Goal: Task Accomplishment & Management: Manage account settings

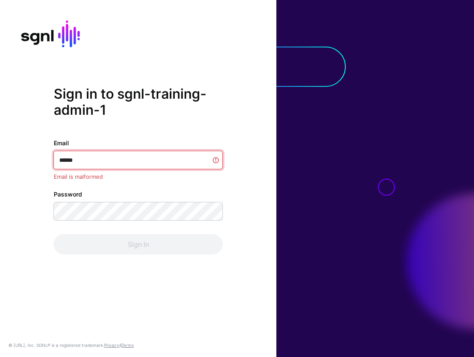
type input "*******"
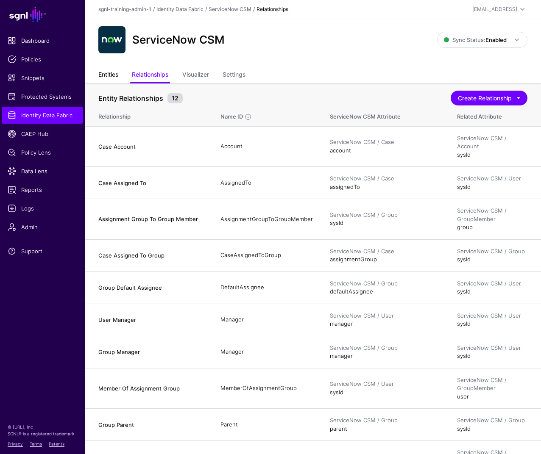
click at [106, 75] on link "Entities" at bounding box center [108, 75] width 20 height 16
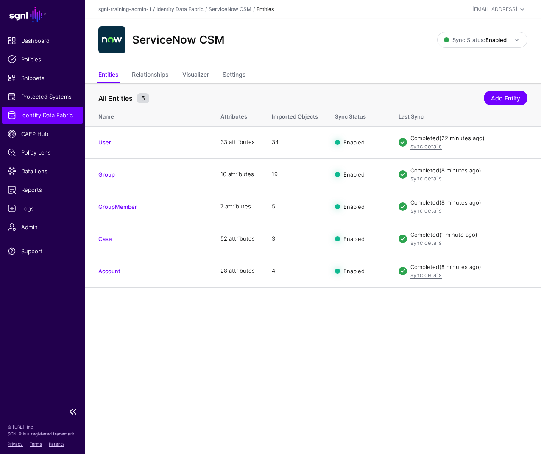
click at [42, 109] on link "Identity Data Fabric" at bounding box center [42, 115] width 81 height 17
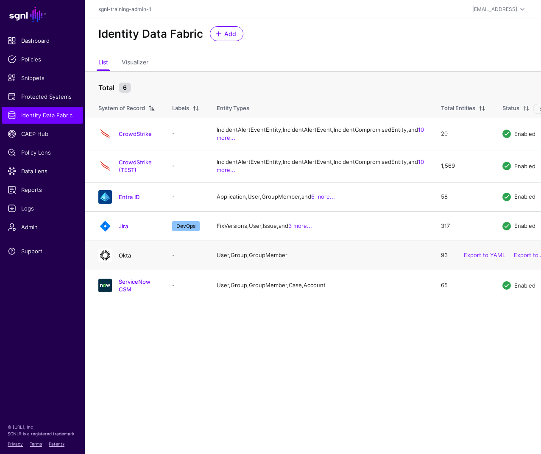
click at [128, 259] on link "Okta" at bounding box center [125, 255] width 12 height 7
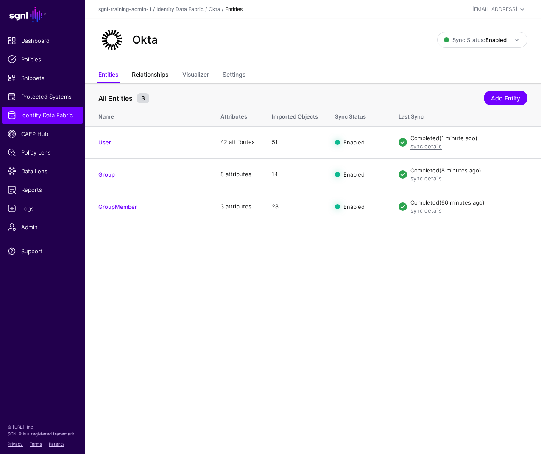
click at [134, 72] on link "Relationships" at bounding box center [150, 75] width 36 height 16
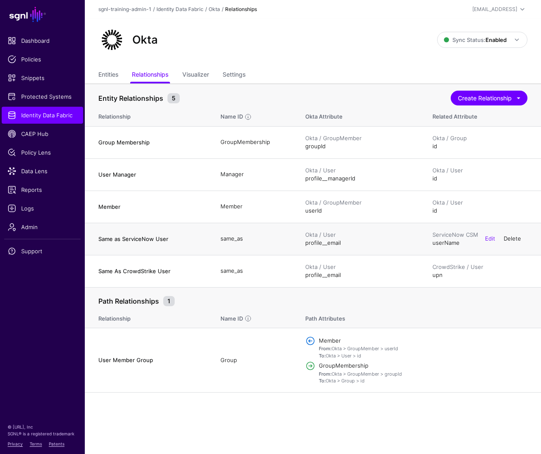
click at [474, 237] on link "Delete" at bounding box center [511, 238] width 17 height 7
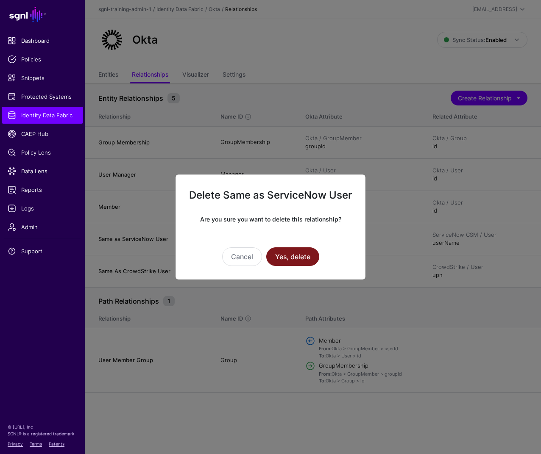
click at [298, 263] on button "Yes, delete" at bounding box center [292, 256] width 53 height 19
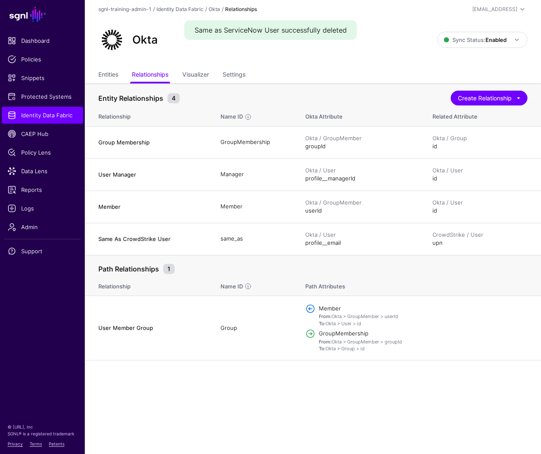
click at [369, 357] on main "SGNL Dashboard Policies Snippets Protected Systems Identity Data Fabric CAEP Hu…" at bounding box center [270, 227] width 541 height 454
click at [60, 111] on span "Identity Data Fabric" at bounding box center [42, 115] width 69 height 8
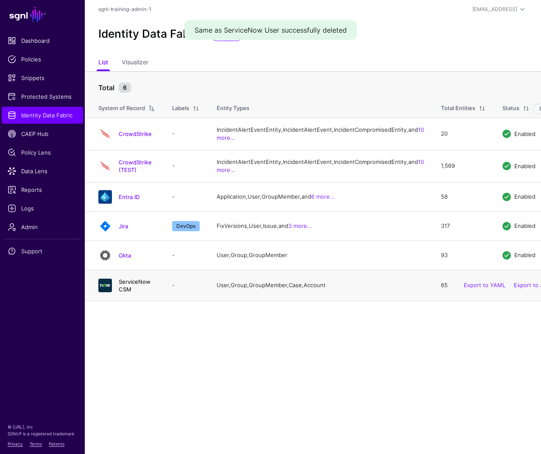
click at [128, 293] on link "ServiceNow CSM" at bounding box center [135, 285] width 32 height 14
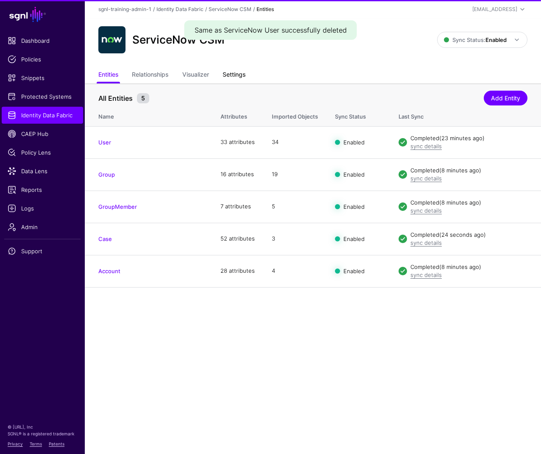
click at [228, 78] on link "Settings" at bounding box center [233, 75] width 23 height 16
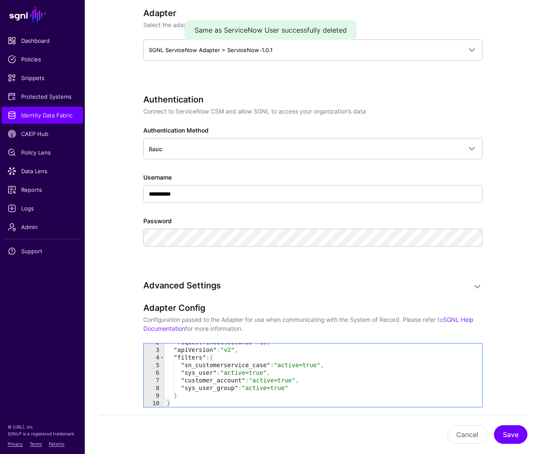
scroll to position [13, 0]
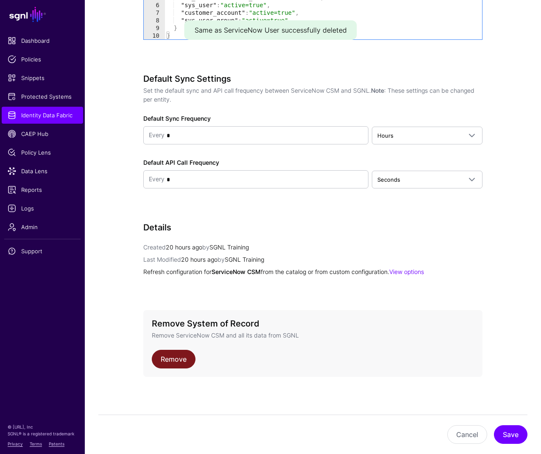
click at [176, 357] on link "Remove" at bounding box center [174, 359] width 44 height 19
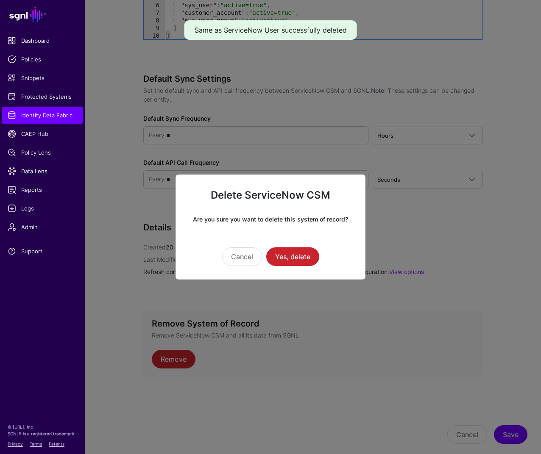
click at [290, 246] on div "Cancel Yes, delete" at bounding box center [270, 245] width 163 height 42
click at [290, 254] on button "Yes, delete" at bounding box center [292, 256] width 53 height 19
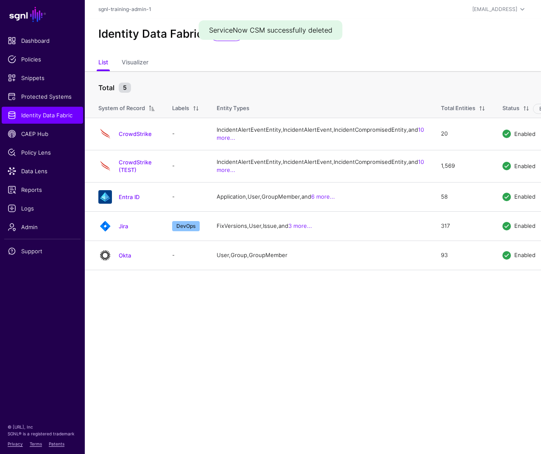
drag, startPoint x: 361, startPoint y: 361, endPoint x: 367, endPoint y: 360, distance: 6.0
click at [361, 357] on main "SGNL Dashboard Policies Snippets Protected Systems Identity Data Fabric CAEP Hu…" at bounding box center [270, 227] width 541 height 454
click at [222, 40] on link "Add" at bounding box center [226, 33] width 33 height 15
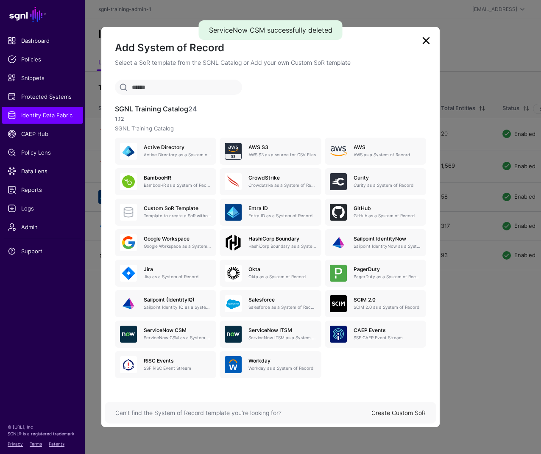
click at [410, 357] on div "Can’t find the System of Record template you’re looking for? Create Custom SoR" at bounding box center [270, 413] width 331 height 22
click at [411, 357] on div "Create Custom SoR" at bounding box center [398, 412] width 54 height 9
click at [391, 357] on link "Create Custom SoR" at bounding box center [398, 412] width 54 height 7
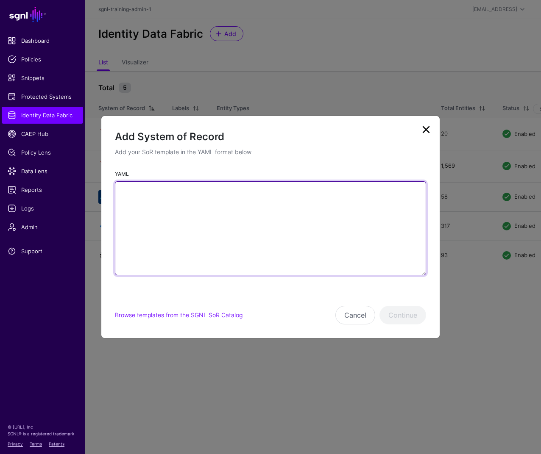
click at [254, 229] on textarea "YAML" at bounding box center [270, 228] width 311 height 94
paste textarea "**********"
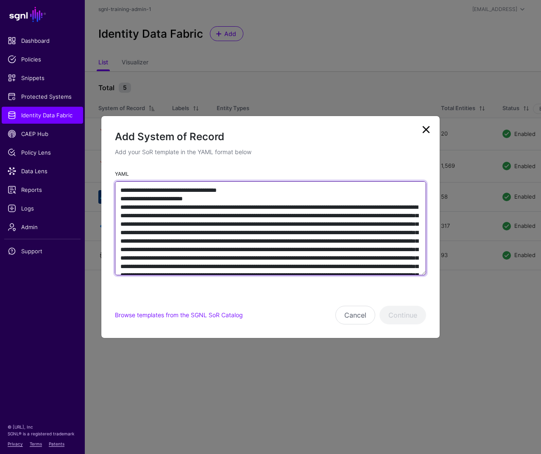
scroll to position [5078, 0]
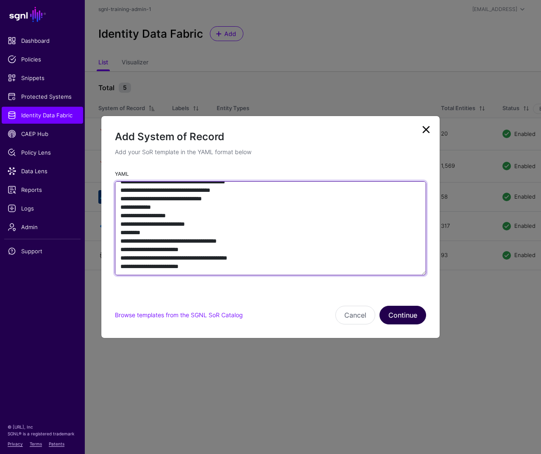
type textarea "**********"
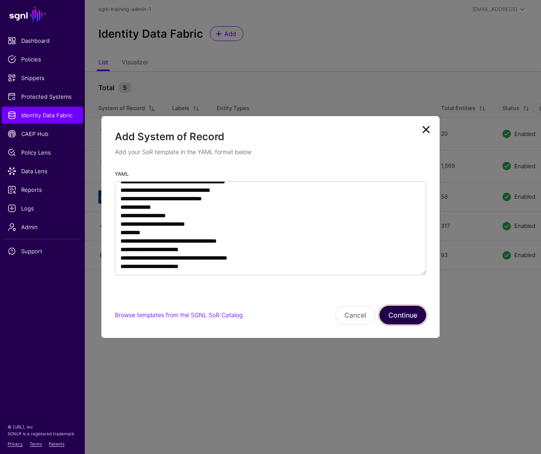
click at [405, 314] on button "Continue" at bounding box center [402, 315] width 47 height 19
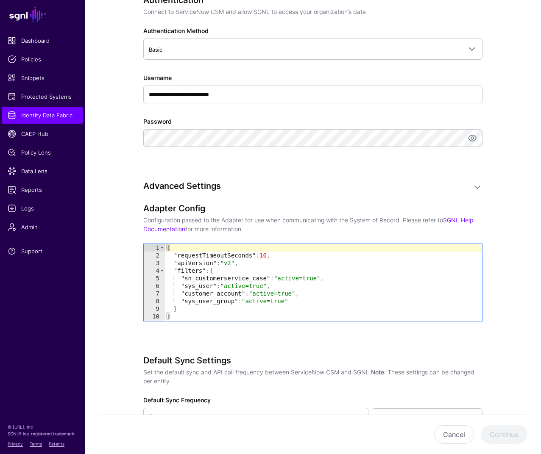
scroll to position [308, 0]
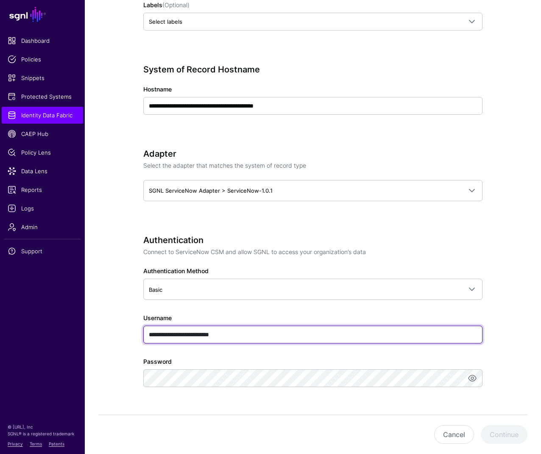
click at [244, 335] on input "**********" at bounding box center [312, 335] width 339 height 18
paste input "text"
type input "**********"
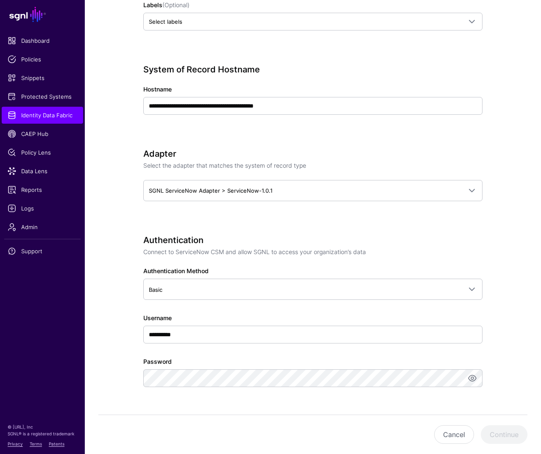
click at [310, 357] on div "Password" at bounding box center [312, 372] width 339 height 30
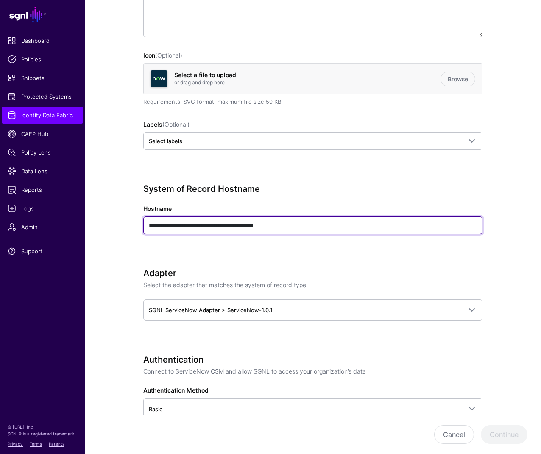
click at [319, 228] on input "**********" at bounding box center [312, 225] width 339 height 18
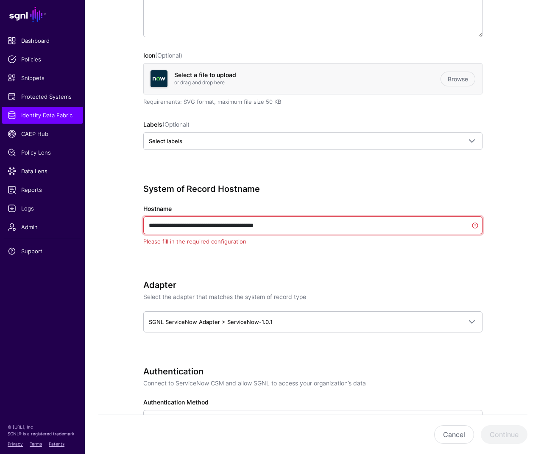
paste input "text"
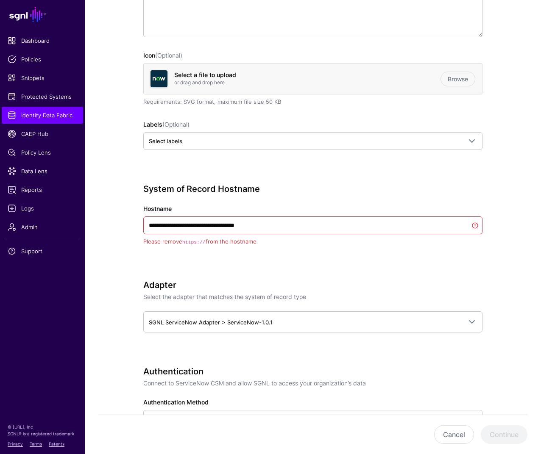
click at [411, 263] on div "**********" at bounding box center [312, 227] width 339 height 86
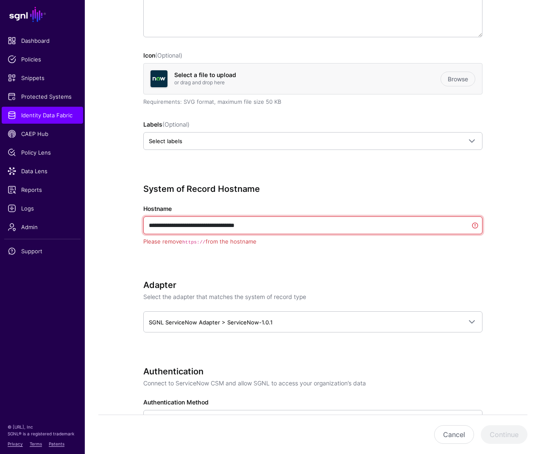
click at [344, 233] on input "**********" at bounding box center [312, 225] width 339 height 18
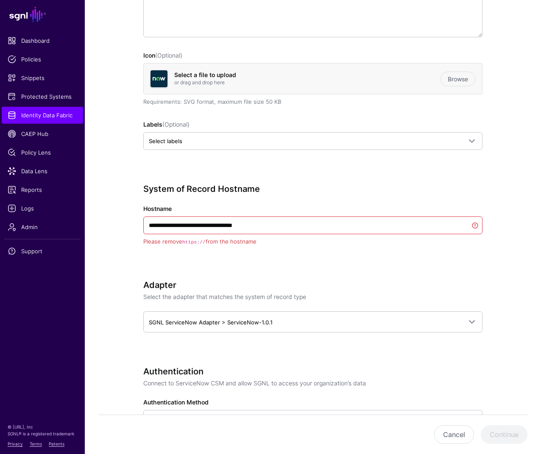
click at [399, 277] on div "**********" at bounding box center [312, 381] width 339 height 967
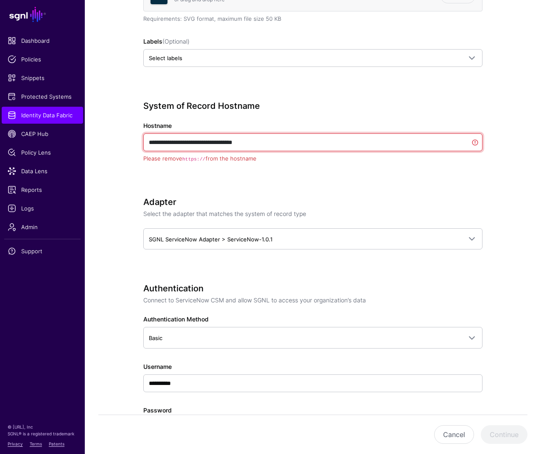
drag, startPoint x: 168, startPoint y: 141, endPoint x: 128, endPoint y: 141, distance: 40.2
click at [127, 139] on div "**********" at bounding box center [312, 319] width 385 height 1054
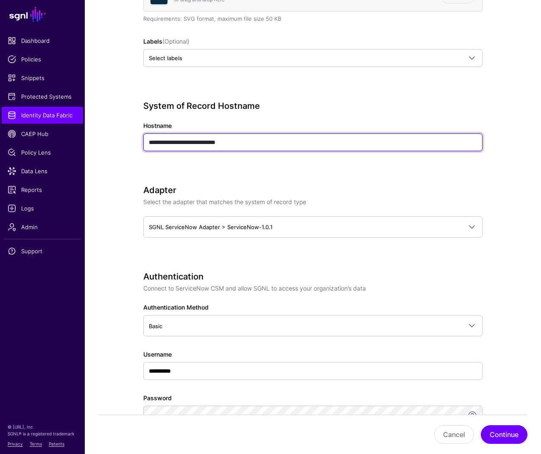
type input "**********"
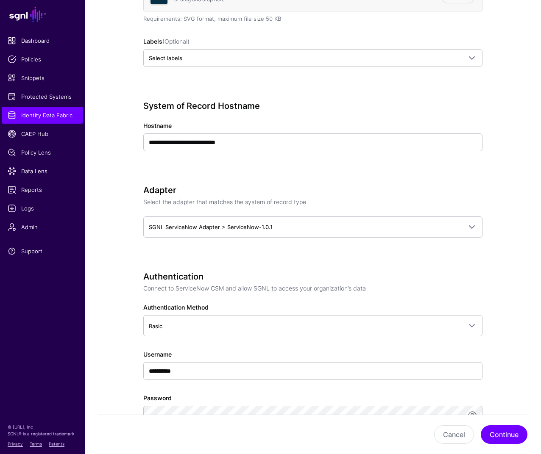
drag, startPoint x: 532, startPoint y: 195, endPoint x: 519, endPoint y: 191, distance: 14.6
click at [474, 195] on app-datasources-details-form "**********" at bounding box center [313, 313] width 456 height 1043
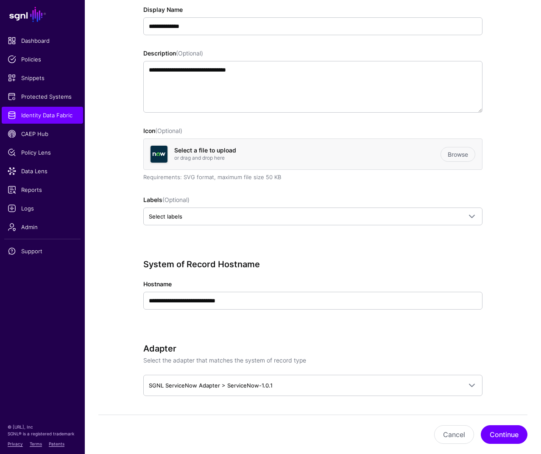
scroll to position [0, 0]
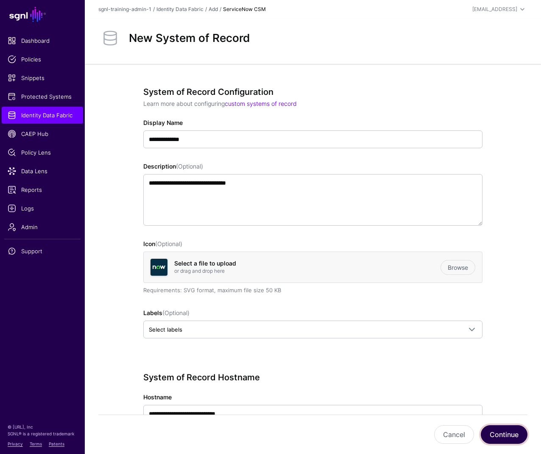
click at [474, 357] on button "Continue" at bounding box center [503, 434] width 47 height 19
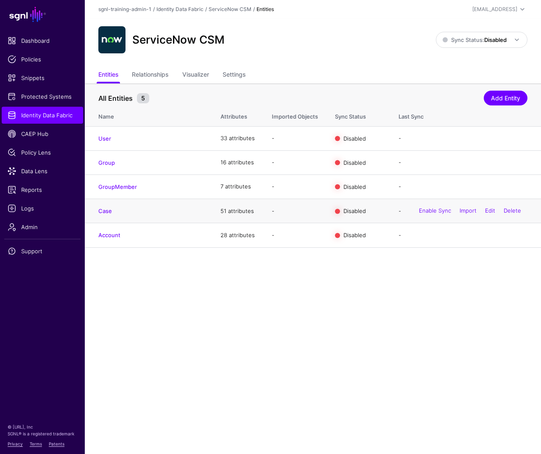
click at [106, 204] on td "Case" at bounding box center [148, 211] width 127 height 24
click at [103, 215] on td "Case" at bounding box center [148, 211] width 127 height 24
click at [105, 208] on link "Case" at bounding box center [105, 211] width 14 height 7
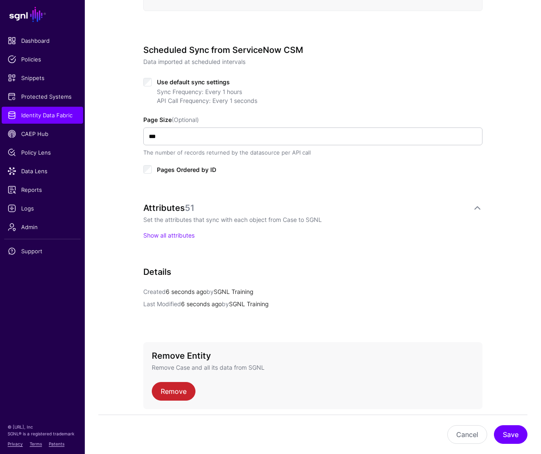
scroll to position [409, 0]
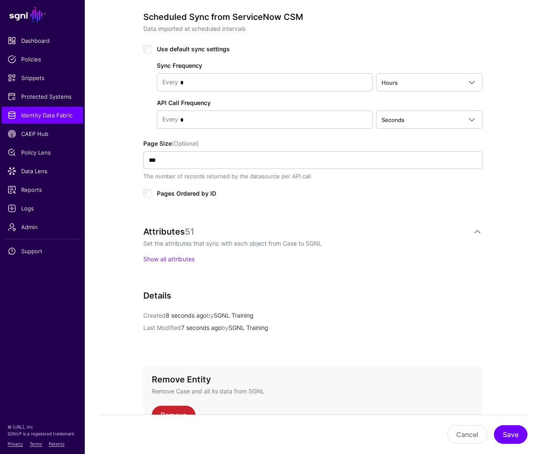
click at [407, 71] on div "Sync Frequency Every * Hours Seconds Minutes Hours Days Weeks Months Years API …" at bounding box center [312, 91] width 339 height 75
click at [405, 82] on span "Hours" at bounding box center [421, 82] width 80 height 9
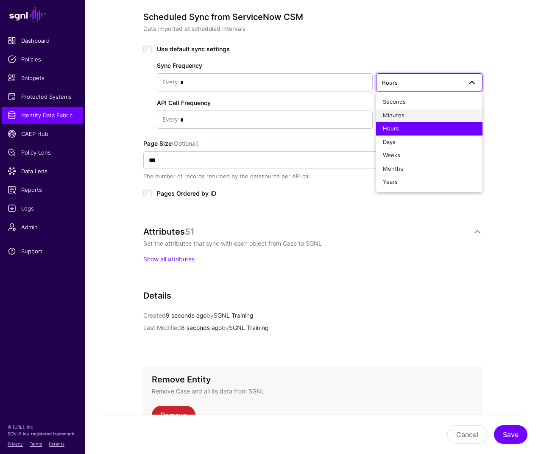
click at [395, 115] on span "Minutes" at bounding box center [394, 115] width 22 height 7
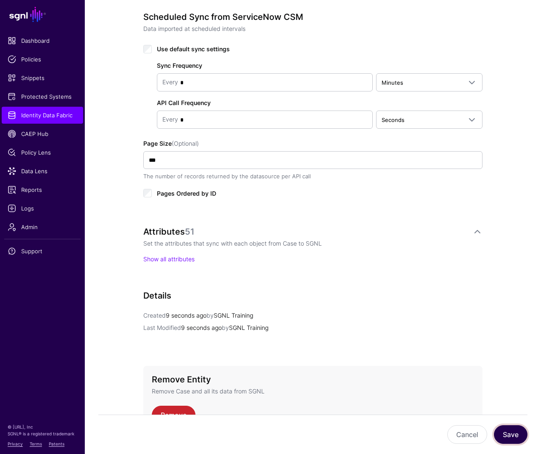
click at [474, 357] on button "Save" at bounding box center [510, 434] width 33 height 19
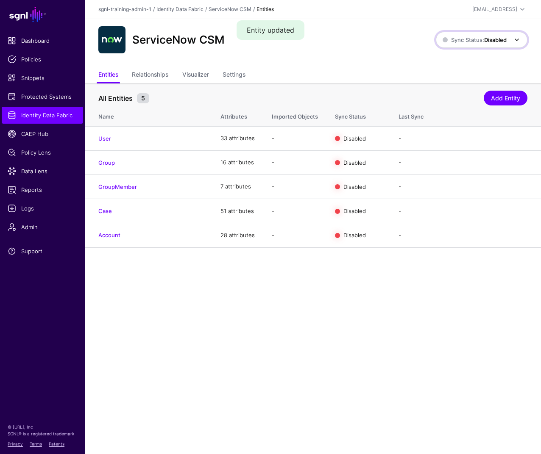
click at [474, 33] on link "Sync Status: Disabled" at bounding box center [481, 40] width 92 height 16
click at [287, 53] on div "ServiceNow CSM" at bounding box center [267, 39] width 344 height 27
click at [35, 114] on span "Identity Data Fabric" at bounding box center [42, 115] width 69 height 8
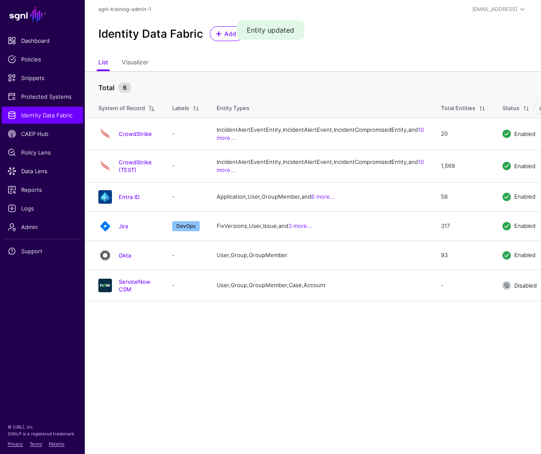
click at [127, 259] on link "Okta" at bounding box center [125, 255] width 12 height 7
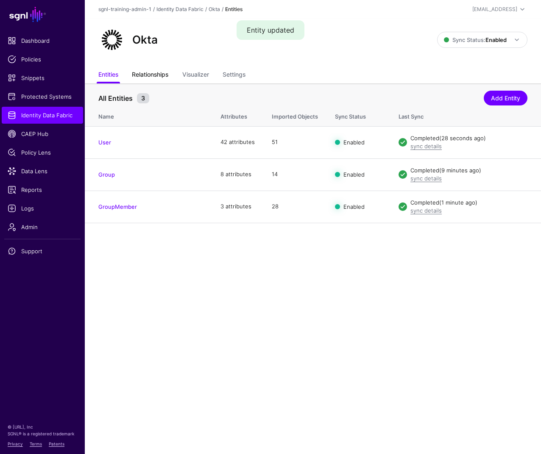
click at [148, 79] on link "Relationships" at bounding box center [150, 75] width 36 height 16
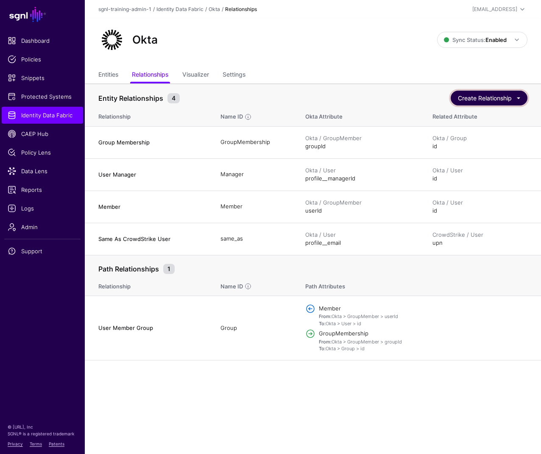
click at [474, 98] on button "Create Relationship" at bounding box center [488, 98] width 77 height 15
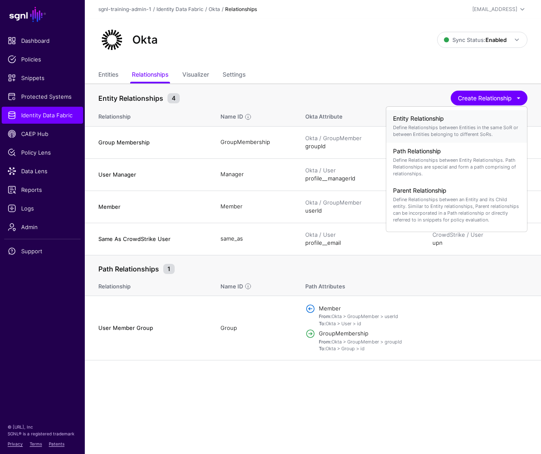
click at [453, 129] on p "Define Relationships between Entities in the same SoR or between Entities belon…" at bounding box center [456, 131] width 127 height 14
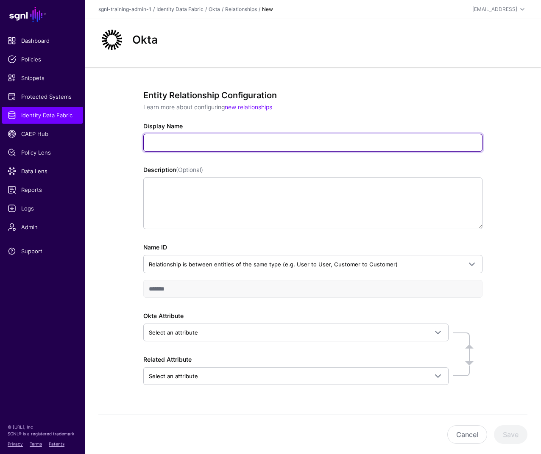
click at [341, 146] on input "Display Name" at bounding box center [312, 143] width 339 height 18
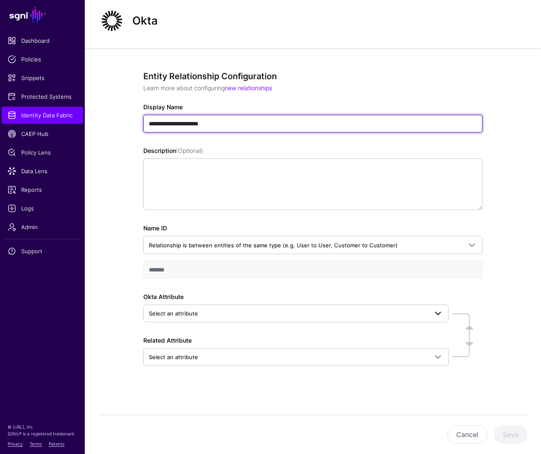
type input "**********"
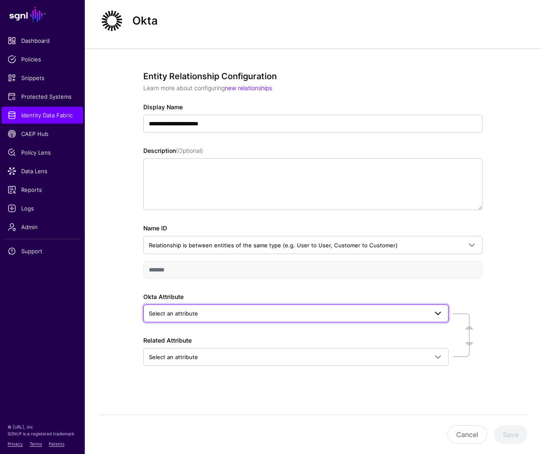
click at [261, 314] on span "Select an attribute" at bounding box center [288, 313] width 279 height 9
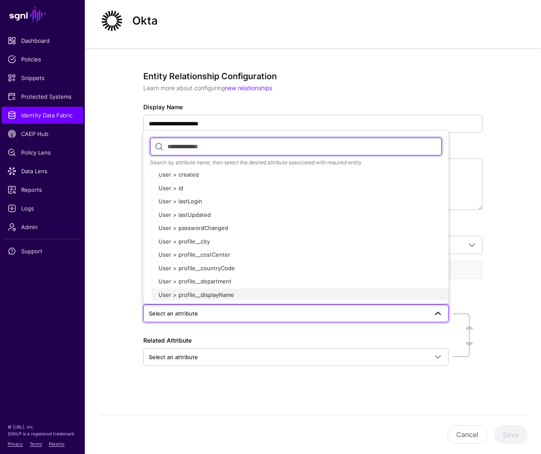
scroll to position [232, 0]
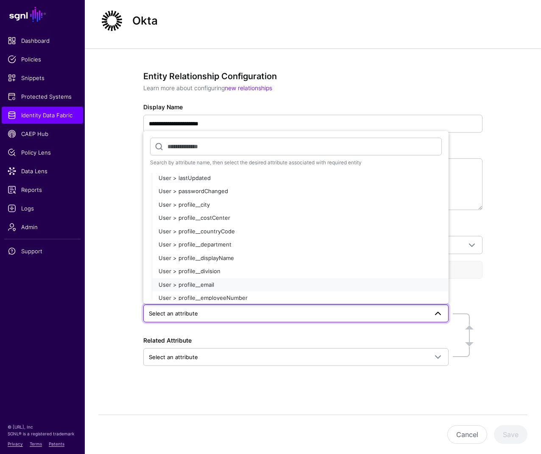
drag, startPoint x: 224, startPoint y: 279, endPoint x: 243, endPoint y: 302, distance: 30.0
click at [224, 279] on button "User > profile__email" at bounding box center [300, 285] width 297 height 14
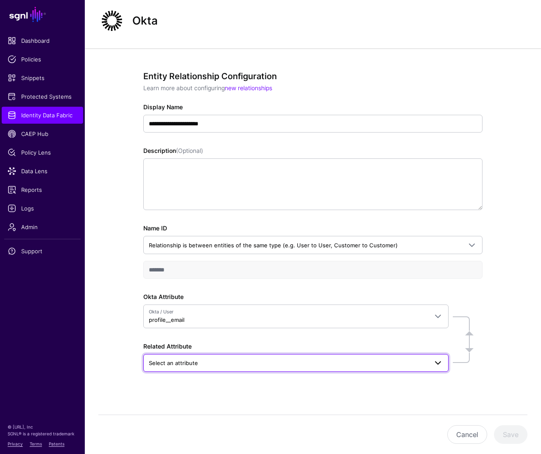
click at [239, 357] on span "Select an attribute" at bounding box center [288, 362] width 279 height 9
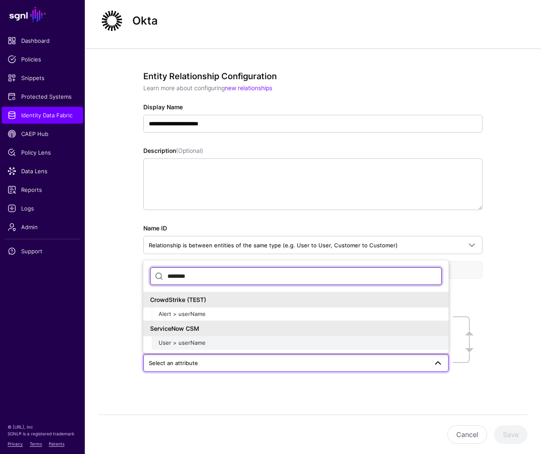
type input "********"
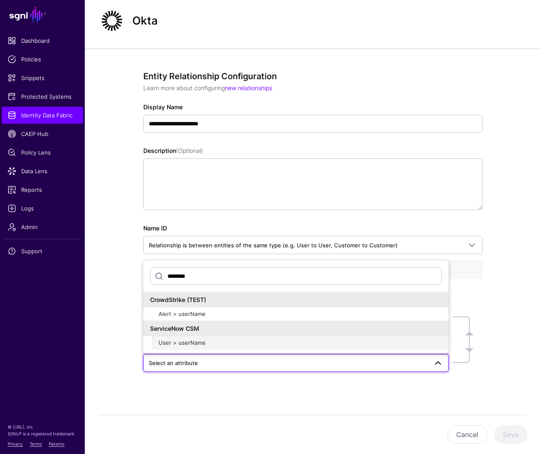
click at [209, 344] on div "User > userName" at bounding box center [299, 343] width 283 height 8
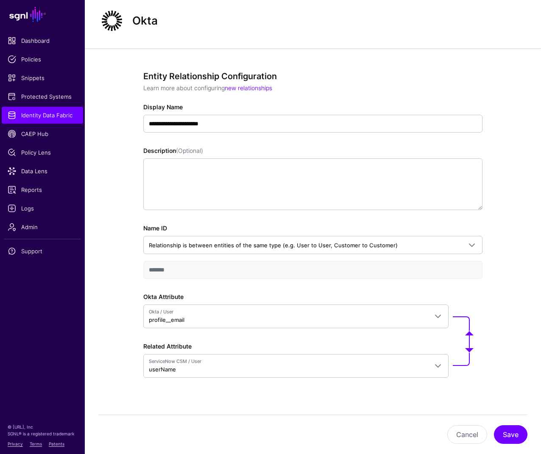
click at [474, 357] on div "Cancel Save" at bounding box center [312, 434] width 429 height 39
click at [474, 357] on button "Save" at bounding box center [510, 434] width 33 height 19
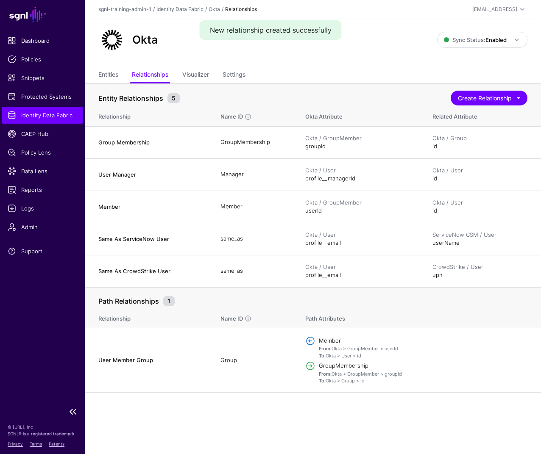
click at [40, 115] on span "Identity Data Fabric" at bounding box center [42, 115] width 69 height 8
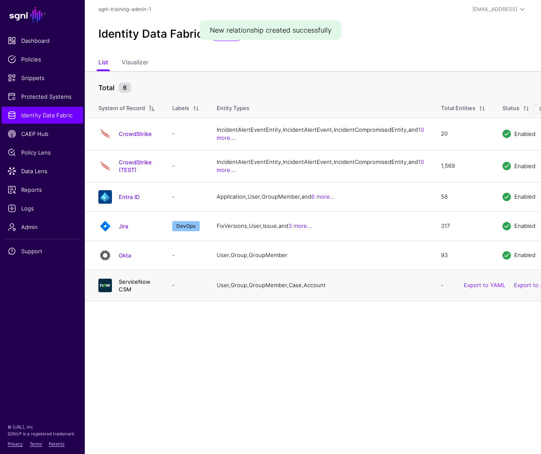
click at [136, 293] on link "ServiceNow CSM" at bounding box center [135, 285] width 32 height 14
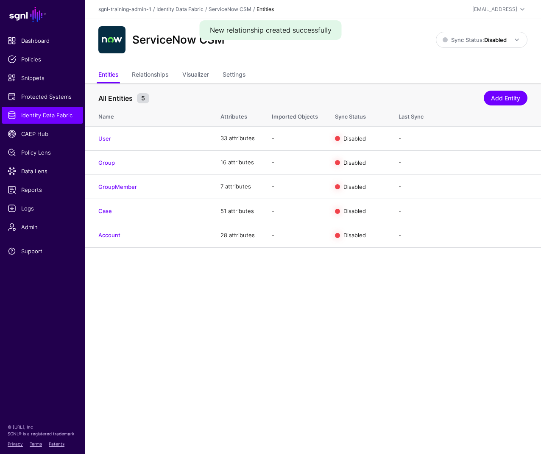
drag, startPoint x: 496, startPoint y: 22, endPoint x: 495, endPoint y: 29, distance: 7.3
click at [474, 24] on div "ServiceNow CSM Sync Status: Disabled Enabled Syncing active for all configured …" at bounding box center [313, 43] width 456 height 49
click at [474, 38] on strong "Disabled" at bounding box center [495, 39] width 22 height 7
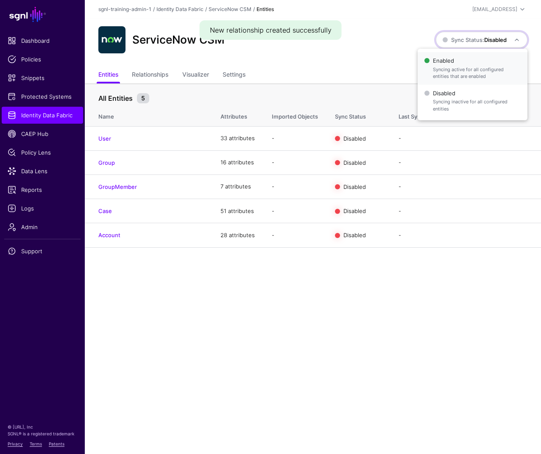
click at [446, 64] on span "Enabled Syncing active for all configured entities that are enabled" at bounding box center [472, 69] width 96 height 28
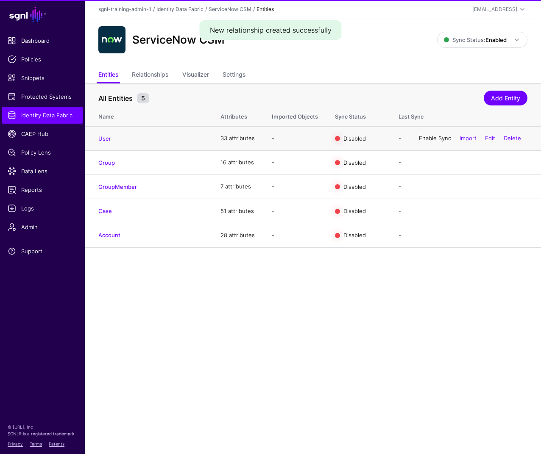
drag, startPoint x: 431, startPoint y: 133, endPoint x: 433, endPoint y: 139, distance: 6.2
click at [432, 134] on div "Enable Sync Import Edit Delete" at bounding box center [469, 138] width 115 height 21
click at [433, 139] on link "Enable Sync" at bounding box center [435, 138] width 32 height 7
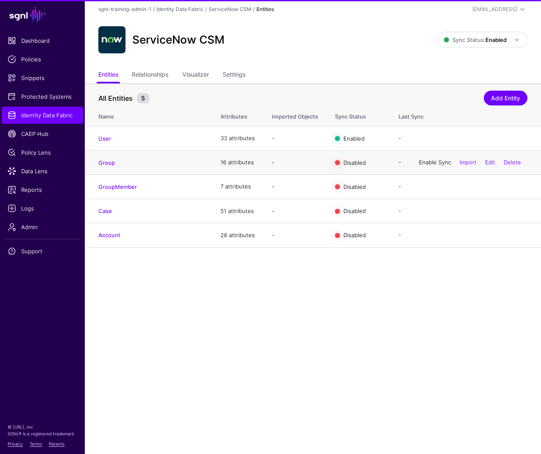
click at [431, 163] on link "Enable Sync" at bounding box center [435, 162] width 32 height 7
click at [430, 187] on link "Enable Sync" at bounding box center [435, 186] width 32 height 7
click at [430, 214] on link "Enable Sync" at bounding box center [435, 211] width 32 height 7
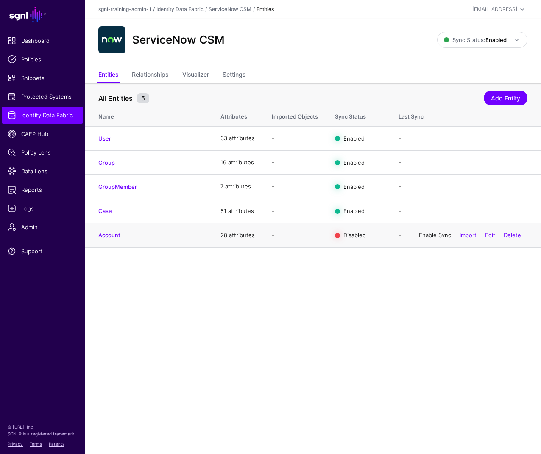
click at [435, 234] on link "Enable Sync" at bounding box center [435, 235] width 32 height 7
click at [310, 331] on main "SGNL Dashboard Policies Snippets Protected Systems Identity Data Fabric CAEP Hu…" at bounding box center [270, 227] width 541 height 454
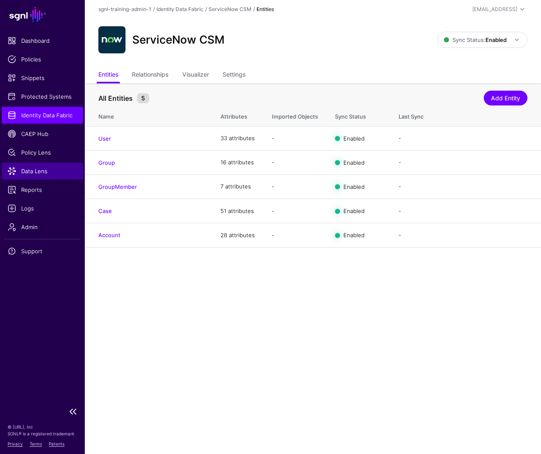
click at [36, 171] on span "Data Lens" at bounding box center [42, 171] width 69 height 8
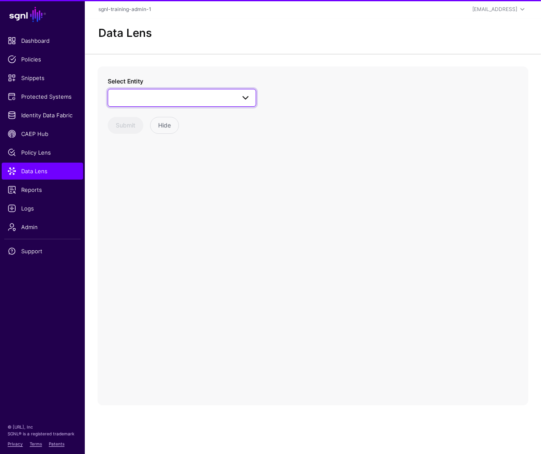
click at [192, 97] on span at bounding box center [181, 98] width 137 height 10
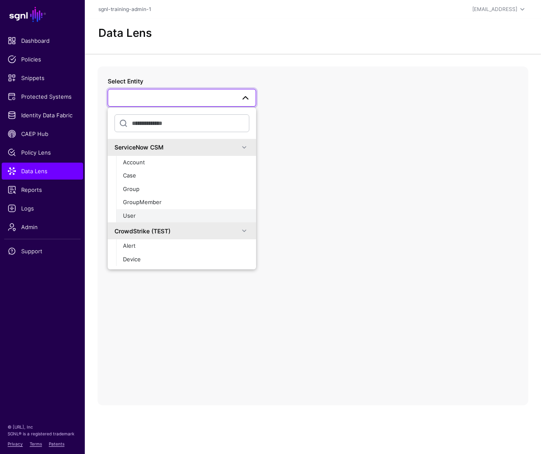
click at [147, 213] on div "User" at bounding box center [186, 216] width 126 height 8
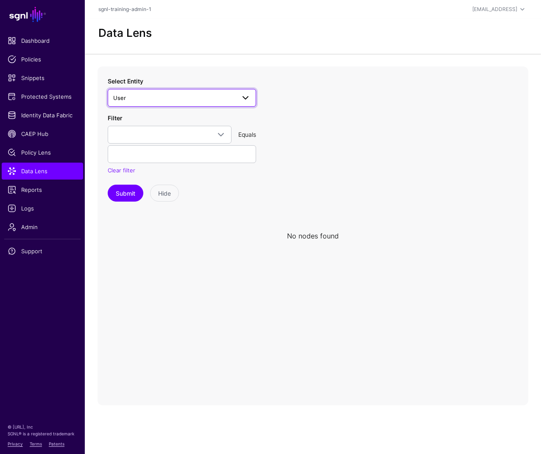
click at [177, 92] on link "User" at bounding box center [182, 98] width 148 height 18
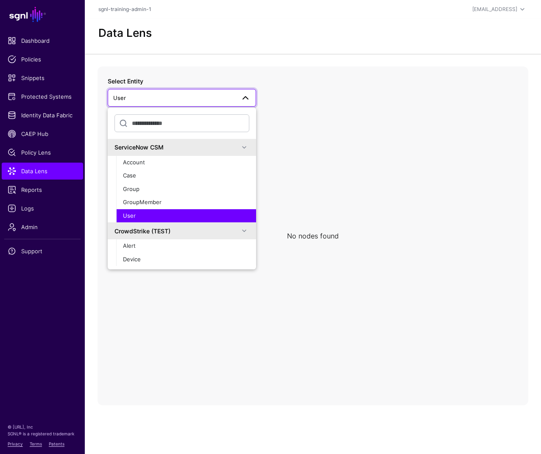
click at [177, 92] on link "User" at bounding box center [182, 98] width 148 height 18
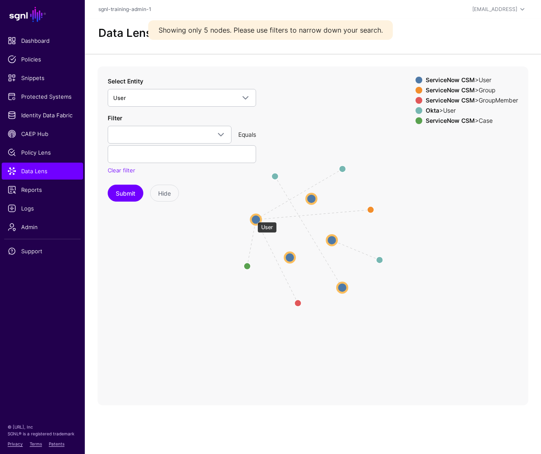
click at [254, 218] on circle at bounding box center [256, 219] width 10 height 10
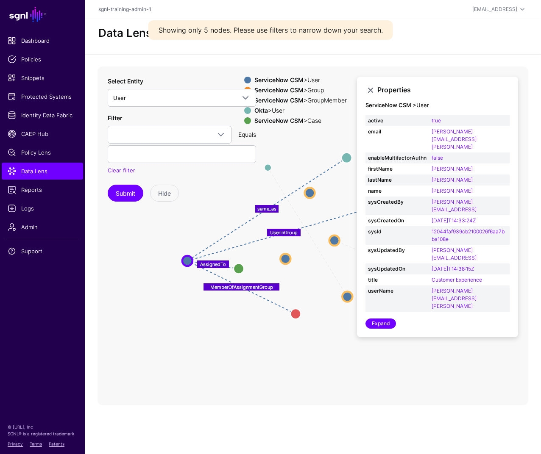
drag, startPoint x: 253, startPoint y: 217, endPoint x: 186, endPoint y: 259, distance: 79.5
click at [186, 259] on circle at bounding box center [187, 261] width 10 height 10
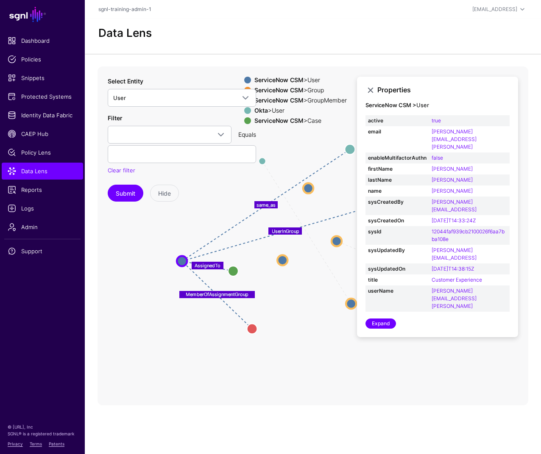
drag, startPoint x: 292, startPoint y: 319, endPoint x: 250, endPoint y: 327, distance: 43.1
click at [250, 327] on circle at bounding box center [252, 329] width 10 height 10
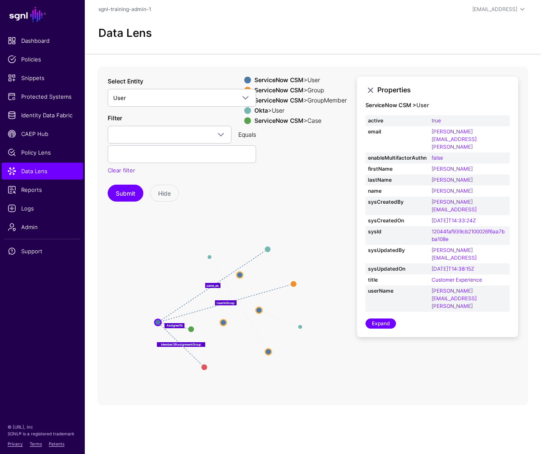
drag, startPoint x: 304, startPoint y: 310, endPoint x: 247, endPoint y: 343, distance: 66.6
click at [247, 343] on icon "same_as same_as UserInGroup same_as MemberOfAssignmentGroup AssignedTo User Use…" at bounding box center [312, 236] width 430 height 339
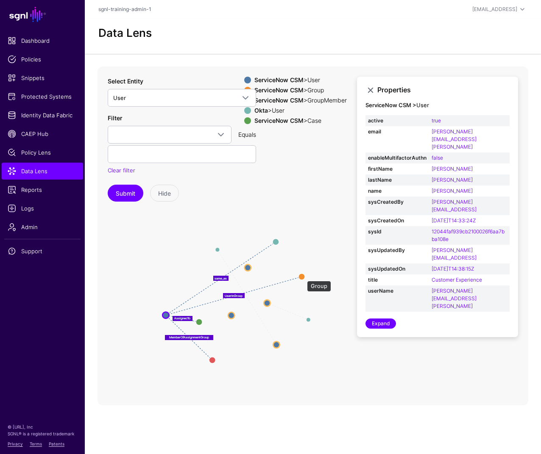
click at [302, 277] on circle at bounding box center [301, 276] width 6 height 6
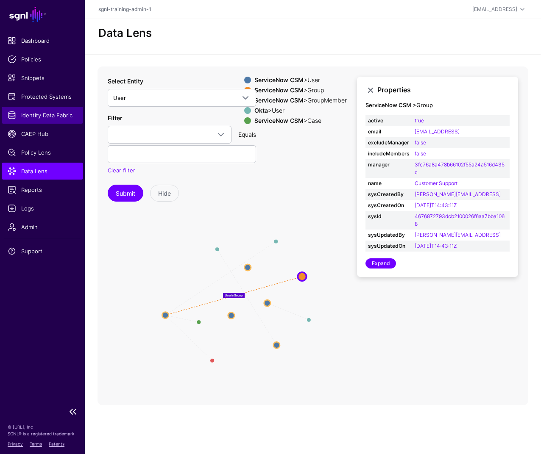
click at [40, 114] on span "Identity Data Fabric" at bounding box center [42, 115] width 69 height 8
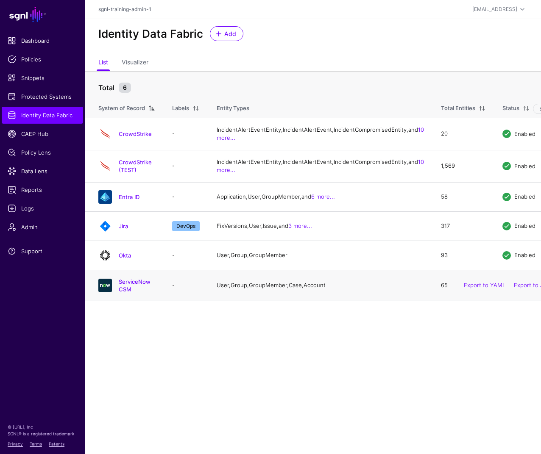
click at [141, 301] on td "ServiceNow CSM" at bounding box center [124, 285] width 79 height 31
click at [143, 293] on link "ServiceNow CSM" at bounding box center [135, 285] width 32 height 14
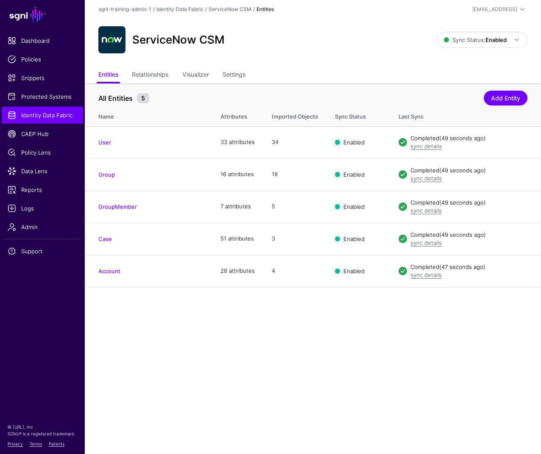
click at [151, 66] on div "ServiceNow CSM Sync Status: Enabled Enabled Syncing active for all configured e…" at bounding box center [313, 43] width 456 height 49
click at [152, 72] on link "Relationships" at bounding box center [150, 75] width 36 height 16
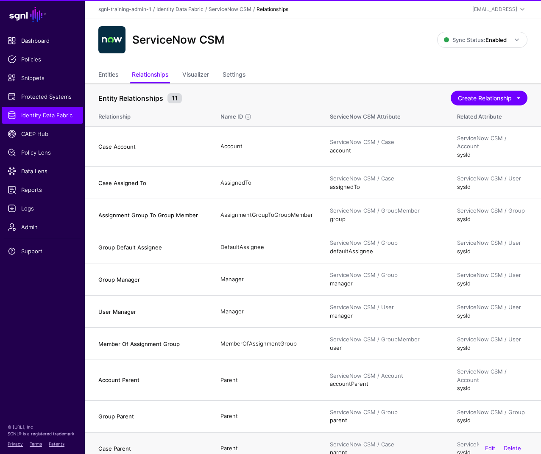
scroll to position [132, 0]
